Goal: Complete application form: Complete application form

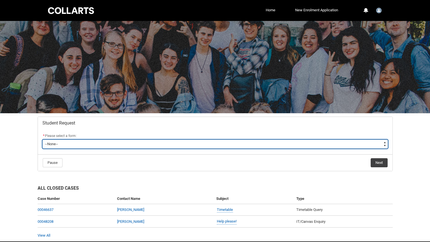
click at [78, 147] on select "--None-- Academic Transcript Application to Appeal Assignment Extension Change …" at bounding box center [214, 143] width 345 height 9
type lightning-select "Financial_Hardship_Program_Choice"
click at [42, 139] on select "--None-- Academic Transcript Application to Appeal Assignment Extension Change …" at bounding box center [214, 143] width 345 height 9
select select "Financial_Hardship_Program_Choice"
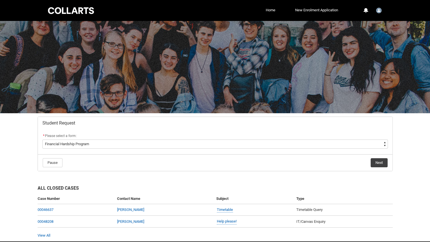
click at [378, 157] on flowruntime-navigation-bar "Pause Next" at bounding box center [215, 162] width 354 height 17
click at [381, 160] on button "Next" at bounding box center [378, 162] width 17 height 9
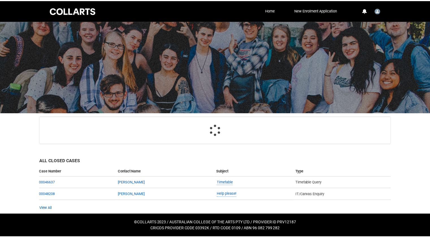
scroll to position [26, 0]
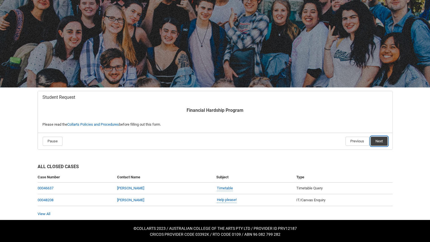
click at [381, 142] on button "Next" at bounding box center [378, 140] width 17 height 9
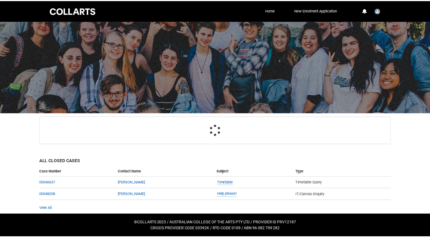
scroll to position [60, 0]
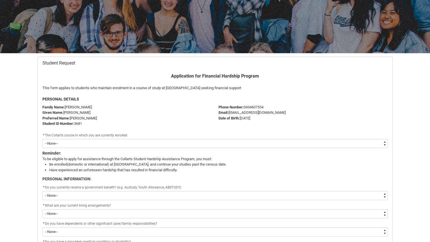
click at [79, 143] on select "--None-- Diploma of Arts (Interior Design)" at bounding box center [214, 143] width 345 height 9
type lightning-select "recordPicklist_ProgramEnrollment.a0jOZ000003EZaWYAW"
click at [42, 139] on select "--None-- Diploma of Arts (Interior Design)" at bounding box center [214, 143] width 345 height 9
select select "recordPicklist_ProgramEnrollment.a0jOZ000003EZaWYAW"
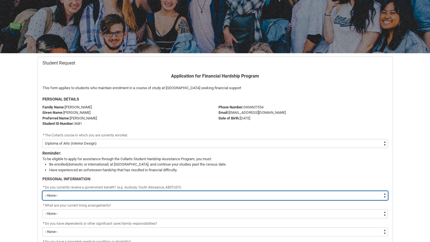
click at [64, 194] on select "--None-- Yes No" at bounding box center [214, 195] width 345 height 9
type lightning-select "Yes"
click at [42, 191] on select "--None-- Yes No" at bounding box center [214, 195] width 345 height 9
select select "Yes"
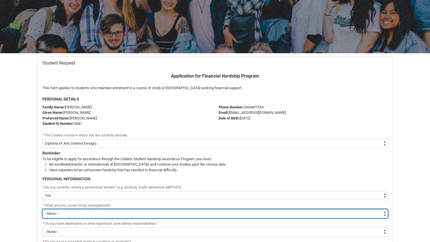
click at [62, 212] on select "--None-- I live at home with my parents I live in a shared house I live on my o…" at bounding box center [214, 213] width 345 height 9
click at [80, 209] on select "--None-- I live at home with my parents I live in a shared house I live on my o…" at bounding box center [214, 213] width 345 height 9
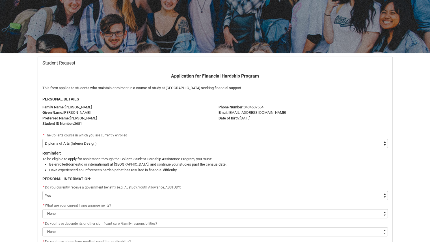
click at [81, 208] on div "* What are your current living arrangements?" at bounding box center [214, 205] width 345 height 7
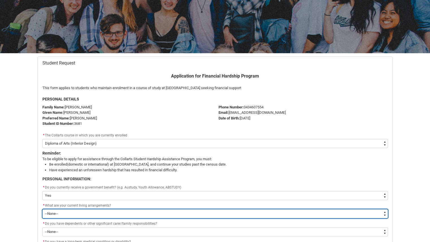
click at [80, 211] on select "--None-- I live at home with my parents I live in a shared house I live on my o…" at bounding box center [214, 213] width 345 height 9
type lightning-select "Other_PersonalInfo"
click at [42, 209] on select "--None-- I live at home with my parents I live in a shared house I live on my o…" at bounding box center [214, 213] width 345 height 9
select select "Other_PersonalInfo"
click at [73, 213] on select "--None-- I live at home with my parents I live in a shared house I live on my o…" at bounding box center [214, 213] width 345 height 9
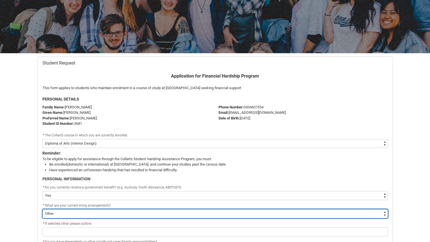
type lightning-select "Live_With_Parents_PersonalInfo"
click at [42, 209] on select "--None-- I live at home with my parents I live in a shared house I live on my o…" at bounding box center [214, 213] width 345 height 9
select select "Live_With_Parents_PersonalInfo"
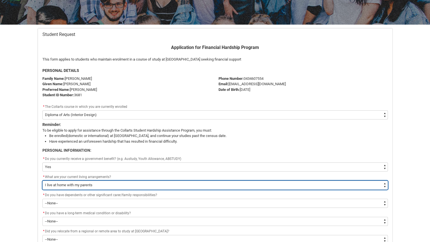
scroll to position [133, 0]
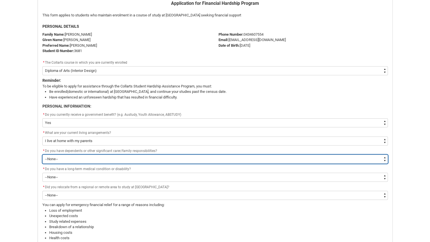
click at [87, 157] on select "--None-- Yes No" at bounding box center [214, 158] width 345 height 9
type lightning-select "No_FamilyResponsibilities"
click at [42, 154] on select "--None-- Yes No" at bounding box center [214, 158] width 345 height 9
select select "No_FamilyResponsibilities"
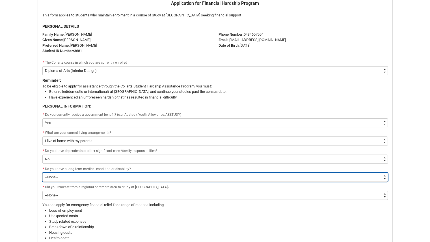
click at [65, 175] on select "--None-- Yes No" at bounding box center [214, 176] width 345 height 9
type lightning-select "Yes_Longterm_Medicalcondition"
click at [42, 172] on select "--None-- Yes No" at bounding box center [214, 176] width 345 height 9
select select "Yes_Longterm_Medicalcondition"
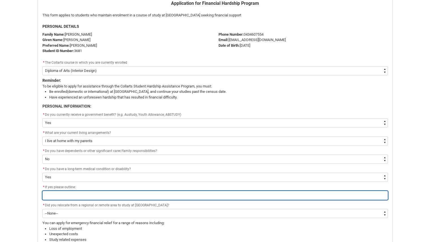
click at [75, 190] on input "Redu_Student_Request flow" at bounding box center [214, 194] width 345 height 9
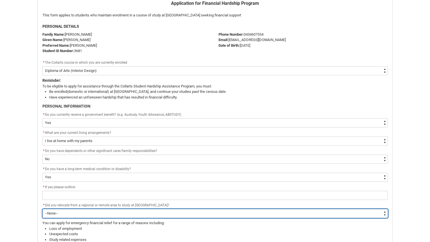
click at [58, 210] on div "* Did you relocate from a regional or remote area to study at [GEOGRAPHIC_DATA]…" at bounding box center [214, 210] width 345 height 16
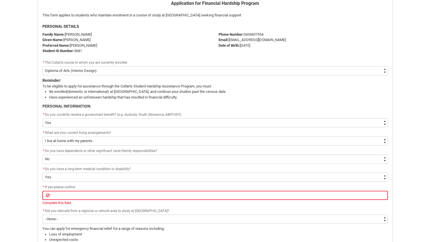
click at [125, 171] on div "* Do you have a long-term medical condition or disability?" at bounding box center [214, 169] width 345 height 7
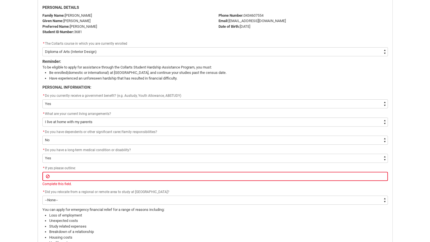
scroll to position [218, 0]
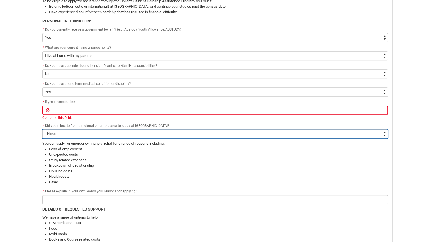
click at [64, 129] on select "--None-- Yes No" at bounding box center [214, 133] width 345 height 9
type lightning-select "No"
click at [42, 129] on select "--None-- Yes No" at bounding box center [214, 133] width 345 height 9
select select "No"
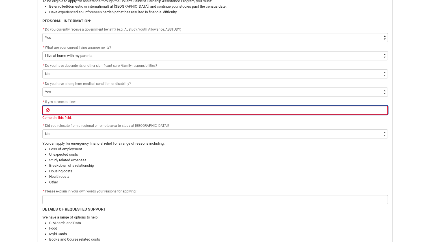
click at [62, 106] on input "Redu_Student_Request flow" at bounding box center [214, 109] width 345 height 9
type lightning-primitive-input-simple "learning difficulties,anxiety,depression"
type input "learning difficulties,anxiety,depression"
click at [65, 111] on input "learning difficulties,anxiety,depression" at bounding box center [214, 109] width 345 height 9
click at [129, 112] on input "learning difficulties,anxiety,depression" at bounding box center [214, 109] width 345 height 9
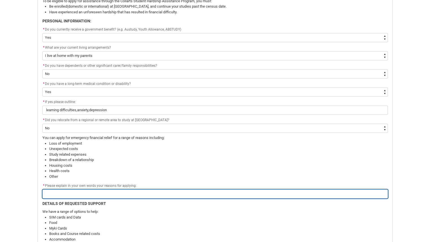
click at [105, 192] on div "* Please explain in your own words your reasons for applying:" at bounding box center [214, 190] width 345 height 16
click at [66, 194] on input "Redu_Student_Request flow" at bounding box center [214, 193] width 345 height 9
type lightning-primitive-input-simple "study related costs, housing costs,unexpected costs"
type input "study related costs, housing costs,unexpected costs"
drag, startPoint x: 57, startPoint y: 192, endPoint x: 209, endPoint y: 193, distance: 152.3
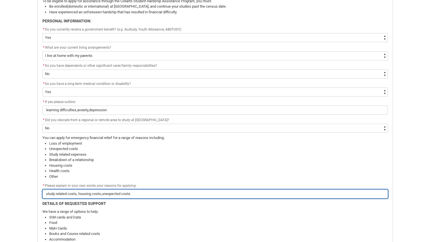
click at [209, 193] on input "study related costs, housing costs,unexpected costs" at bounding box center [214, 193] width 345 height 9
type lightning-primitive-input-simple "study r"
type input "study r"
type lightning-primitive-input-simple "study"
type input "study"
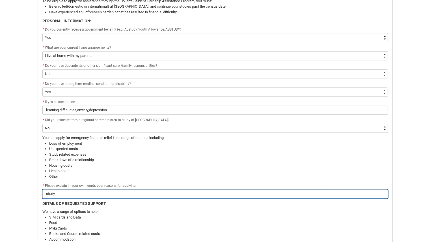
type lightning-primitive-input-simple "study"
type input "study"
type lightning-primitive-input-simple "stud"
type input "stud"
type lightning-primitive-input-simple "stu"
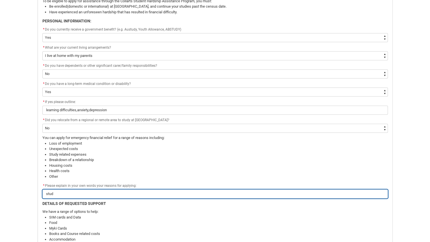
type input "stu"
type lightning-primitive-input-simple "st"
type input "st"
type lightning-primitive-input-simple "s"
type input "s"
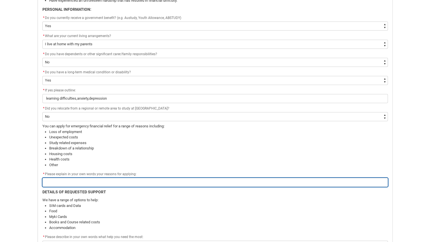
scroll to position [230, 0]
click at [77, 181] on input "Redu_Student_Request flow" at bounding box center [214, 181] width 345 height 9
type lightning-primitive-input-simple "U"
type input "U"
type lightning-primitive-input-simple "Un"
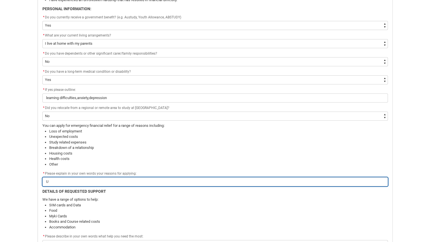
type input "Un"
type lightning-primitive-input-simple "Une"
type input "Une"
type lightning-primitive-input-simple "Unex"
type input "Unex"
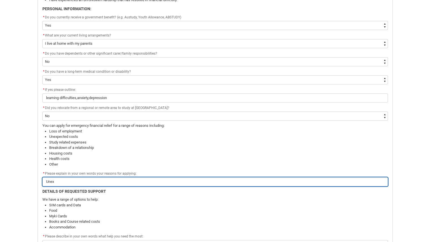
type lightning-primitive-input-simple "Unexp"
type input "Unexp"
type lightning-primitive-input-simple "Unexpe"
type input "Unexpe"
type lightning-primitive-input-simple "Unexpec"
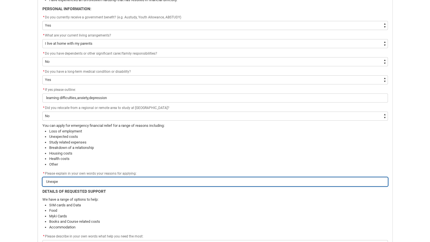
type input "Unexpec"
type lightning-primitive-input-simple "Unexpect"
type input "Unexpect"
type lightning-primitive-input-simple "Unexpecte"
type input "Unexpecte"
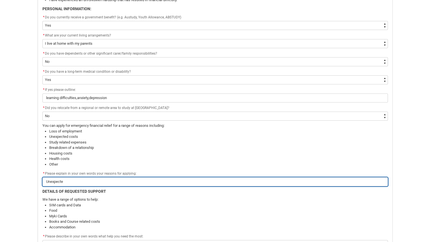
type lightning-primitive-input-simple "Unexpected"
type input "Unexpected"
type lightning-primitive-input-simple "Unexpected"
type input "Unexpected"
type lightning-primitive-input-simple "Unexpected s"
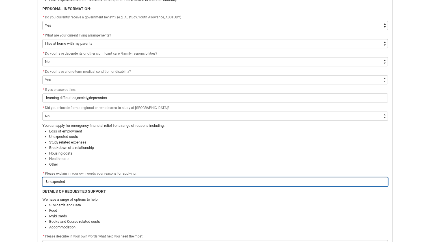
type input "Unexpected s"
type lightning-primitive-input-simple "Unexpected so"
type input "Unexpected so"
type lightning-primitive-input-simple "Unexpected sos"
type input "Unexpected sos"
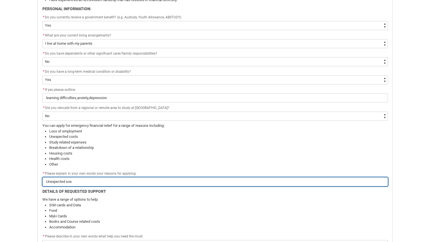
type lightning-primitive-input-simple "Unexpected so"
type input "Unexpected so"
type lightning-primitive-input-simple "Unexpected s"
type input "Unexpected s"
type lightning-primitive-input-simple "Unexpected"
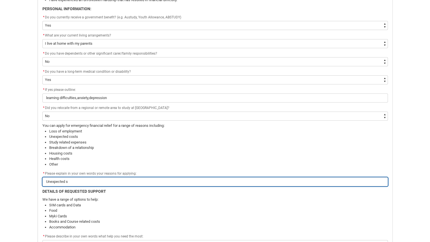
type input "Unexpected"
type lightning-primitive-input-simple "Unexpected c"
type input "Unexpected c"
type lightning-primitive-input-simple "Unexpected co"
type input "Unexpected co"
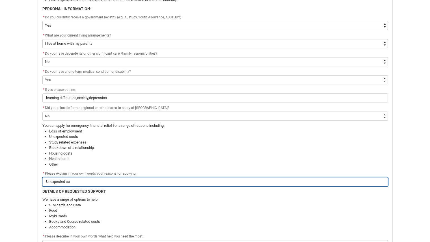
type lightning-primitive-input-simple "Unexpected cos"
type input "Unexpected cos"
type lightning-primitive-input-simple "Unexpected cost"
type input "Unexpected cost"
type lightning-primitive-input-simple "Unexpected costs"
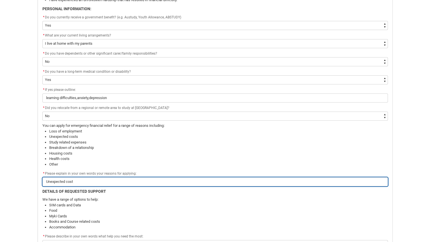
type input "Unexpected costs"
type lightning-primitive-input-simple "Unexpected costs"
type input "Unexpected costs"
type lightning-primitive-input-simple "Unexpected costs d"
type input "Unexpected costs d"
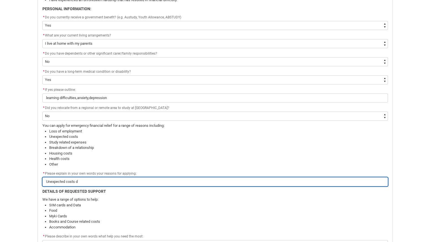
type lightning-primitive-input-simple "Unexpected costs du"
type input "Unexpected costs du"
type lightning-primitive-input-simple "Unexpected costs due"
type input "Unexpected costs due"
type lightning-primitive-input-simple "Unexpected costs due"
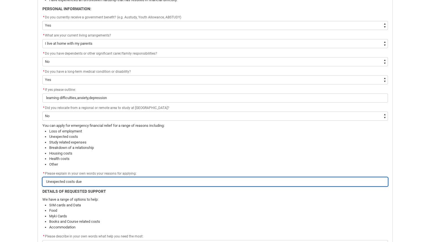
type input "Unexpected costs due"
type lightning-primitive-input-simple "Unexpected costs due t"
type input "Unexpected costs due t"
type lightning-primitive-input-simple "Unexpected costs due to"
type input "Unexpected costs due to"
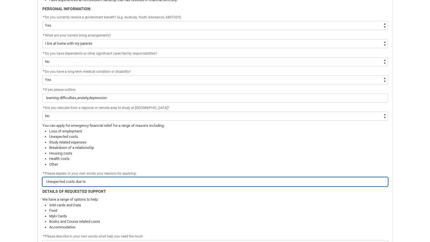
type lightning-primitive-input-simple "Unexpected costs due to"
type input "Unexpected costs due to"
type lightning-primitive-input-simple "Unexpected costs due to d"
type input "Unexpected costs due to d"
type lightning-primitive-input-simple "Unexpected costs due to do"
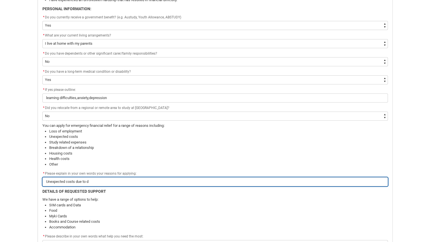
type input "Unexpected costs due to do"
type lightning-primitive-input-simple "Unexpected costs due to dom"
type input "Unexpected costs due to dom"
type lightning-primitive-input-simple "Unexpected costs due to dome"
type input "Unexpected costs due to dome"
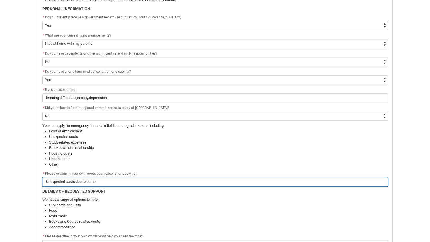
type lightning-primitive-input-simple "Unexpected costs due to domes"
type input "Unexpected costs due to domes"
type lightning-primitive-input-simple "Unexpected costs due to domest"
type input "Unexpected costs due to domest"
type lightning-primitive-input-simple "Unexpected costs due to domesti"
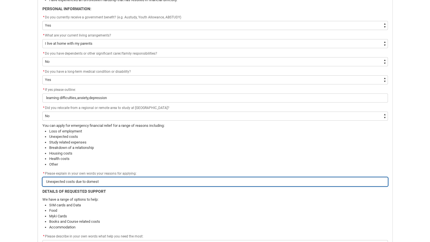
type input "Unexpected costs due to domesti"
type lightning-primitive-input-simple "Unexpected costs due to domestic"
type input "Unexpected costs due to domestic"
type lightning-primitive-input-simple "Unexpected costs due to domestic"
type input "Unexpected costs due to domestic"
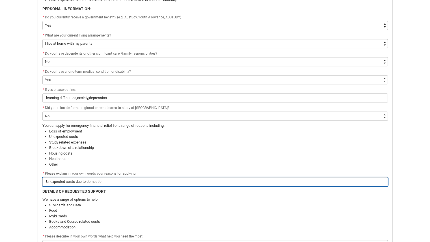
type lightning-primitive-input-simple "Unexpected costs due to domestic v"
type input "Unexpected costs due to domestic v"
type lightning-primitive-input-simple "Unexpected costs due to domestic vi"
type input "Unexpected costs due to domestic vi"
type lightning-primitive-input-simple "Unexpected costs due to domestic vio"
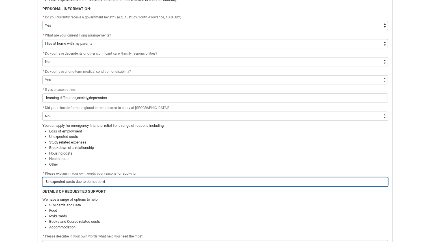
type input "Unexpected costs due to domestic vio"
type lightning-primitive-input-simple "Unexpected costs due to domestic viol"
type input "Unexpected costs due to domestic viol"
type lightning-primitive-input-simple "Unexpected costs due to domestic viole"
type input "Unexpected costs due to domestic viole"
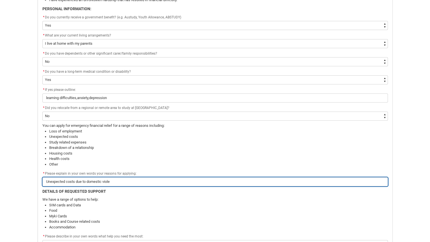
type lightning-primitive-input-simple "Unexpected costs due to domestic violen"
type input "Unexpected costs due to domestic violen"
type lightning-primitive-input-simple "Unexpected costs due to domestic violenc"
type input "Unexpected costs due to domestic violenc"
type lightning-primitive-input-simple "Unexpected costs due to domestic violence"
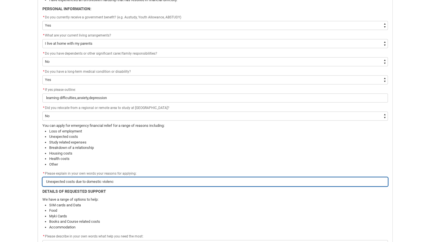
type input "Unexpected costs due to domestic violence"
type lightning-primitive-input-simple "Unexpected costs due to domestic violence."
type input "Unexpected costs due to domestic violence."
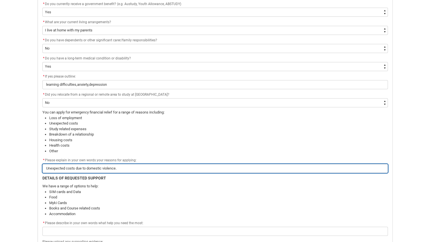
scroll to position [289, 0]
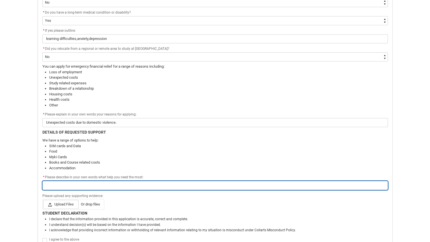
click at [86, 186] on input "Redu_Student_Request flow" at bounding box center [214, 185] width 345 height 9
type lightning-primitive-input-simple "sim card credit, course related costs, food"
type input "sim card credit, course related costs, food"
drag, startPoint x: 70, startPoint y: 184, endPoint x: 105, endPoint y: 185, distance: 35.1
click at [105, 185] on input "sim card credit, course related costs, food" at bounding box center [214, 185] width 345 height 9
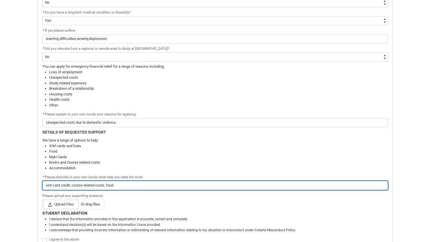
type lightning-primitive-input-simple "sim card credit, food"
type input "sim card credit, food"
click at [110, 183] on input "sim card credit, food" at bounding box center [214, 185] width 345 height 9
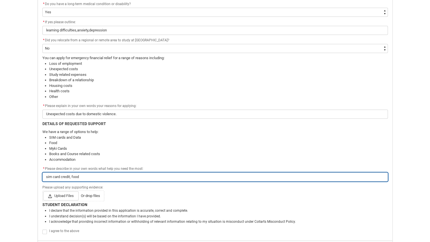
scroll to position [331, 0]
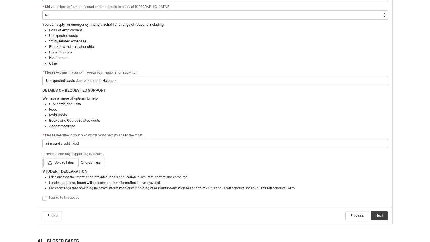
click at [44, 198] on span "Redu_Student_Request flow" at bounding box center [44, 198] width 5 height 5
click at [42, 195] on input "Redu_Student_Request flow" at bounding box center [42, 195] width 0 height 0
type lightning-input "true"
checkbox input "true"
click at [47, 218] on button "Pause" at bounding box center [53, 215] width 20 height 9
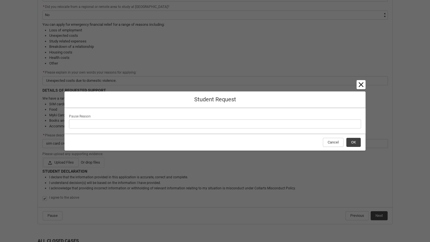
click at [359, 83] on lightning-button-icon "Cancel and close" at bounding box center [360, 84] width 9 height 9
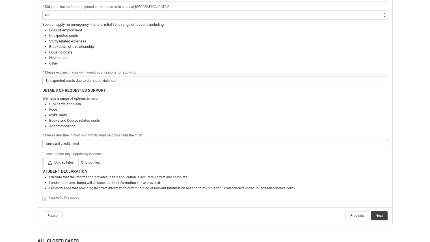
click at [381, 220] on flowruntime-navigation-bar "Pause Previous Next" at bounding box center [215, 215] width 354 height 17
click at [381, 214] on button "Next" at bounding box center [378, 215] width 17 height 9
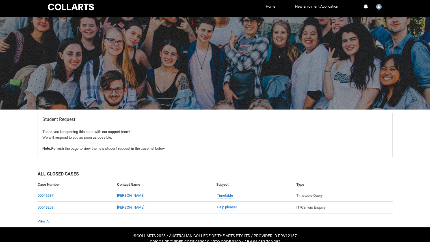
scroll to position [0, 0]
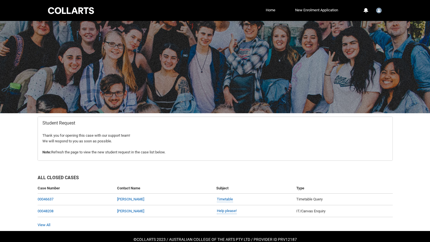
click at [82, 6] on div at bounding box center [71, 10] width 48 height 9
